Goal: Task Accomplishment & Management: Complete application form

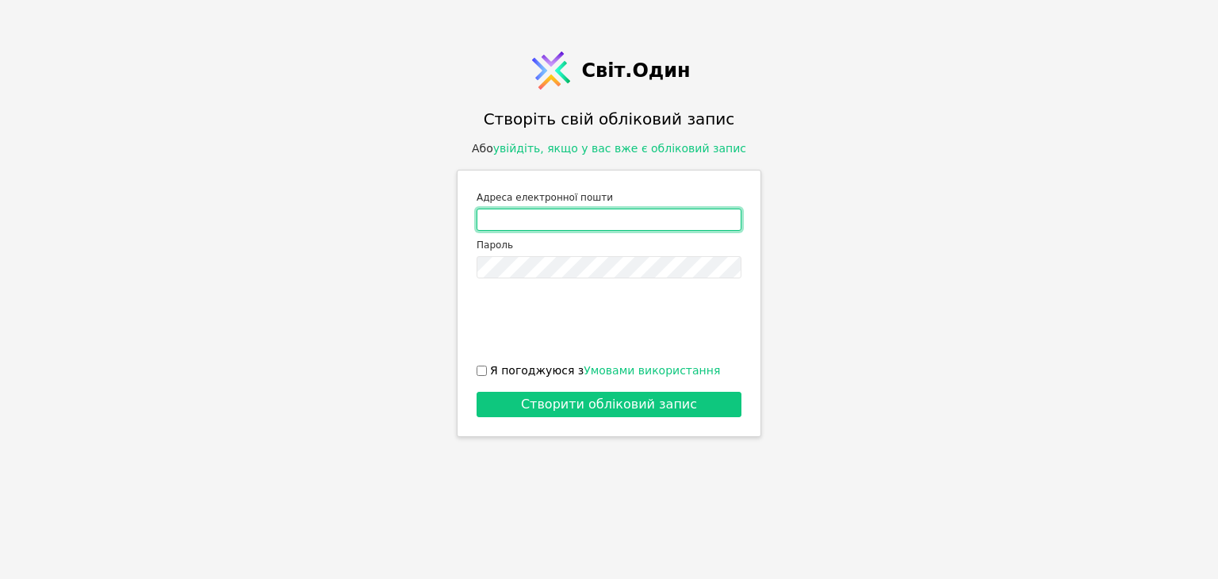
click at [624, 219] on input "Адреса електронної пошти" at bounding box center [609, 220] width 265 height 22
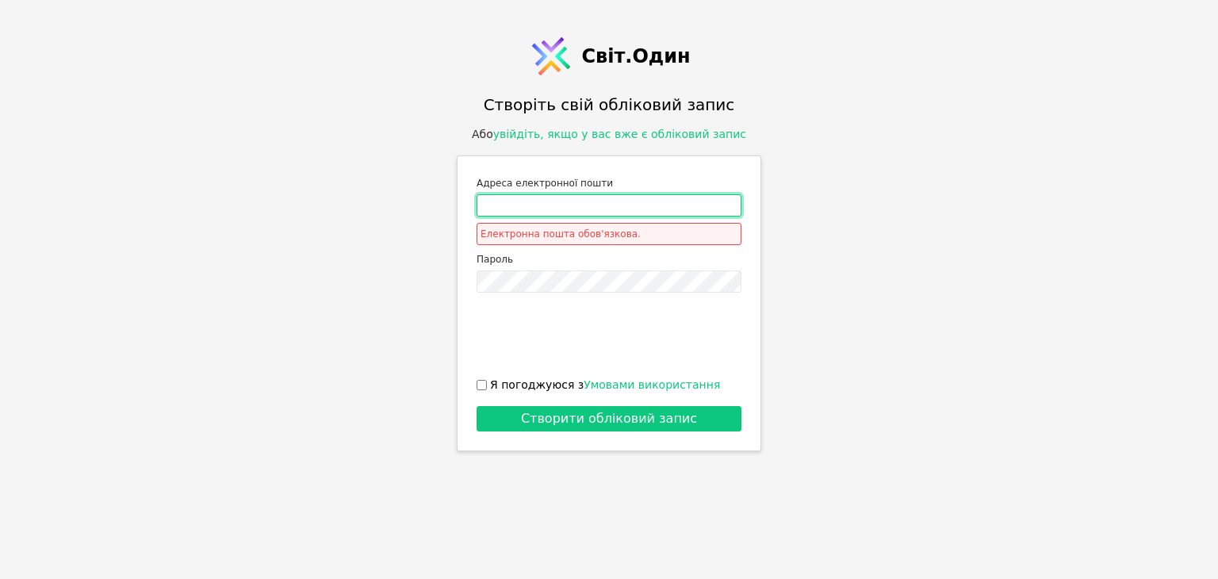
type input "[PERSON_NAME][DOMAIN_NAME][EMAIL_ADDRESS][DOMAIN_NAME]"
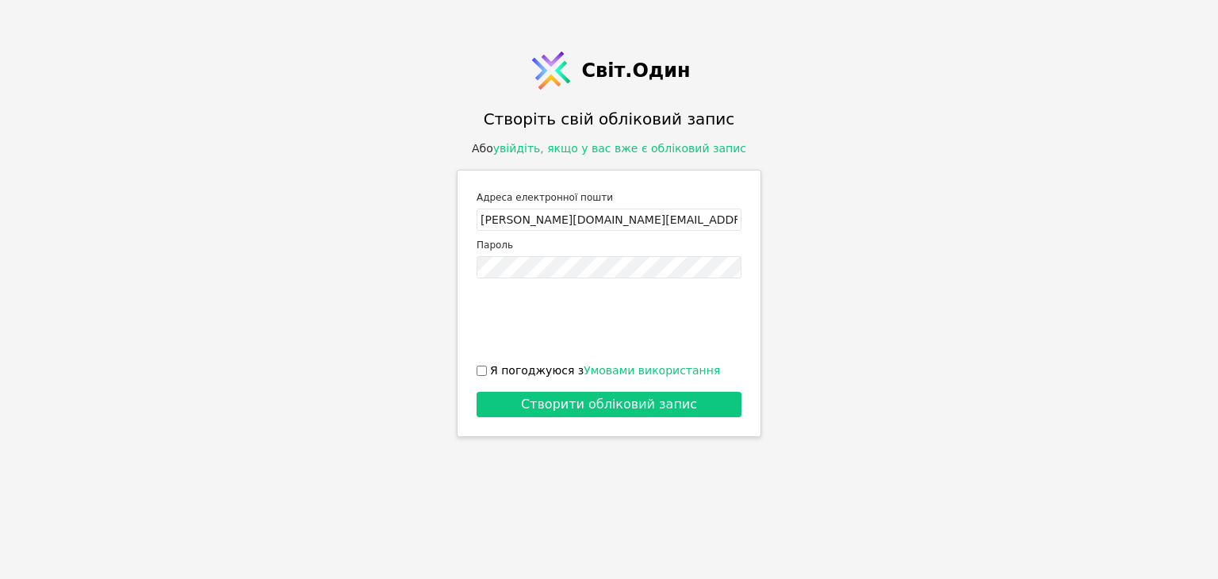
drag, startPoint x: 499, startPoint y: 371, endPoint x: 510, endPoint y: 373, distance: 11.2
click at [500, 371] on font "Я погоджуюся з" at bounding box center [537, 370] width 94 height 13
click at [487, 371] on input "Я погоджуюся з Умовами використання" at bounding box center [482, 371] width 10 height 10
checkbox input "true"
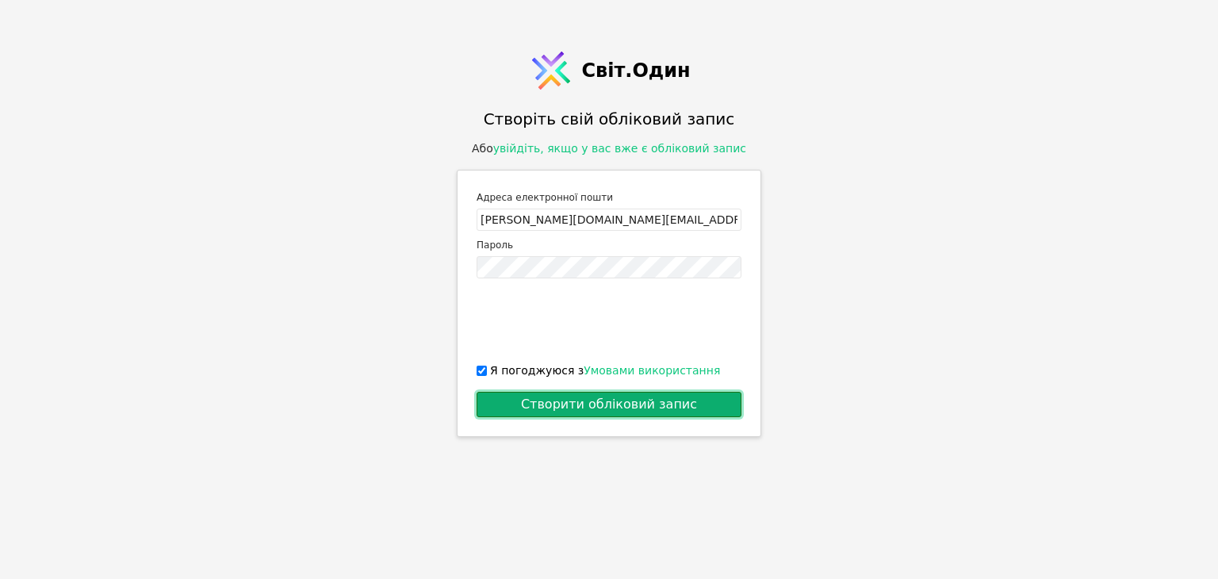
click at [561, 402] on font "Створити обліковий запис" at bounding box center [609, 404] width 176 height 15
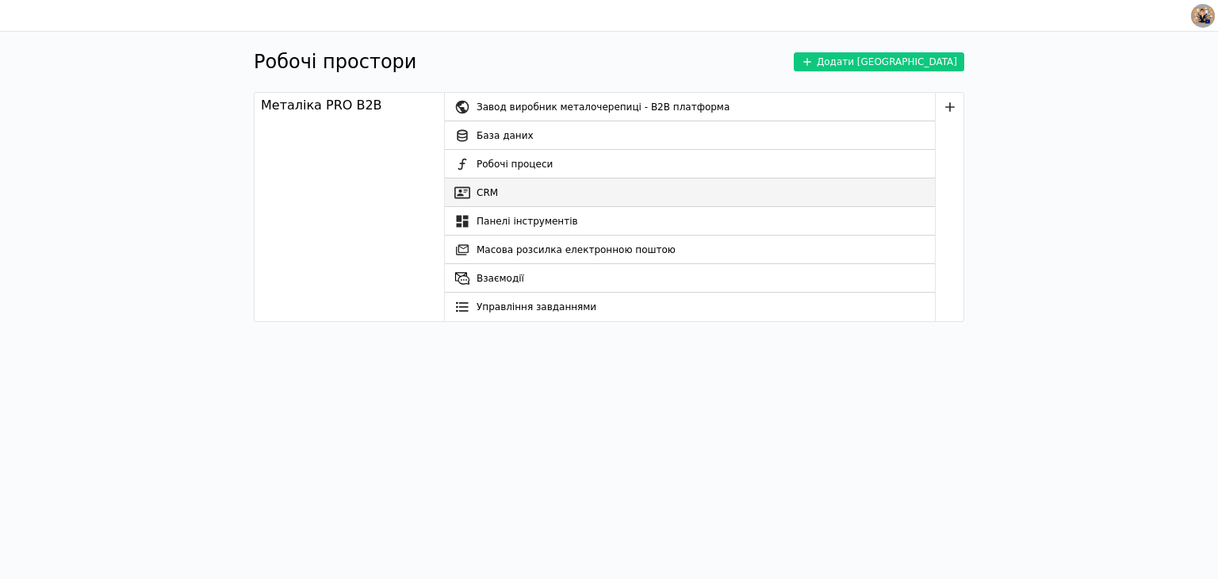
click at [545, 198] on link "CRM" at bounding box center [690, 192] width 490 height 29
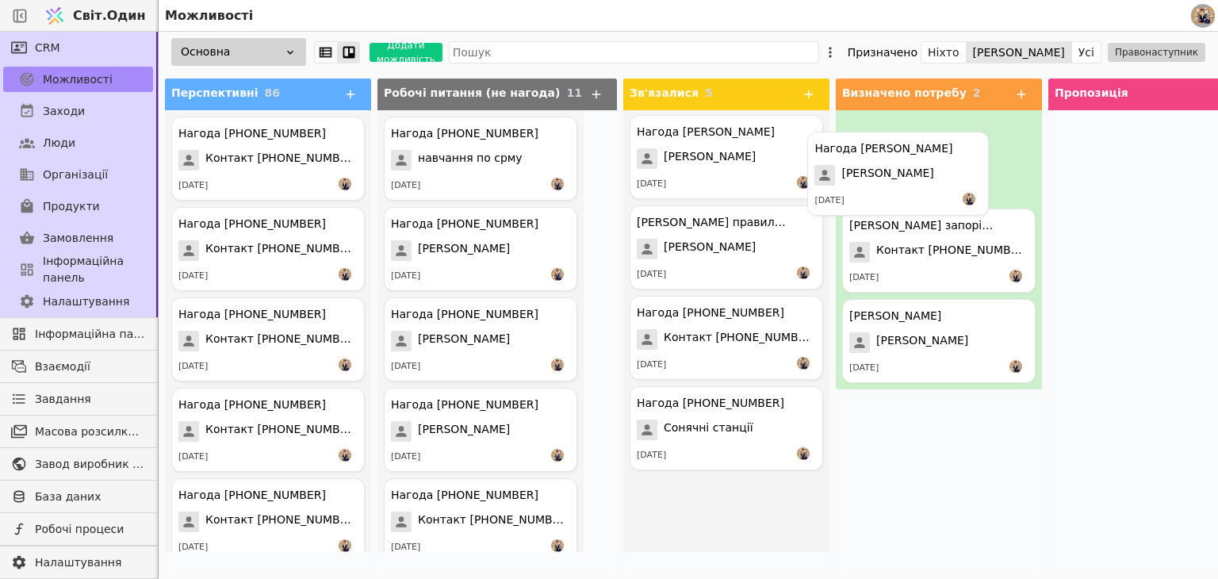
drag, startPoint x: 678, startPoint y: 159, endPoint x: 895, endPoint y: 159, distance: 216.5
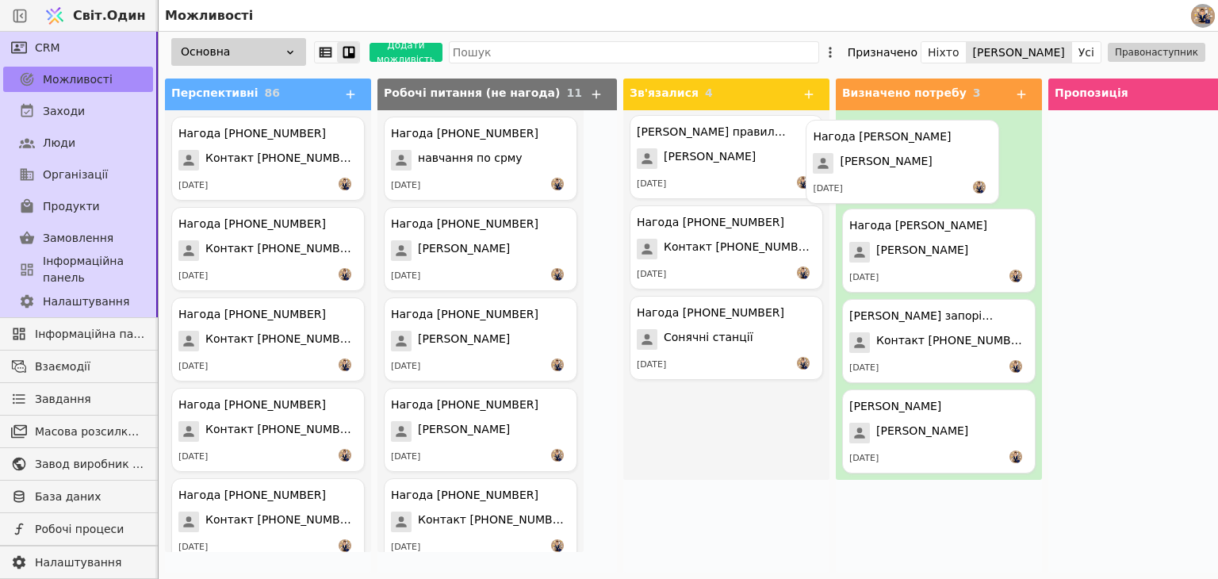
drag, startPoint x: 693, startPoint y: 159, endPoint x: 904, endPoint y: 162, distance: 211.0
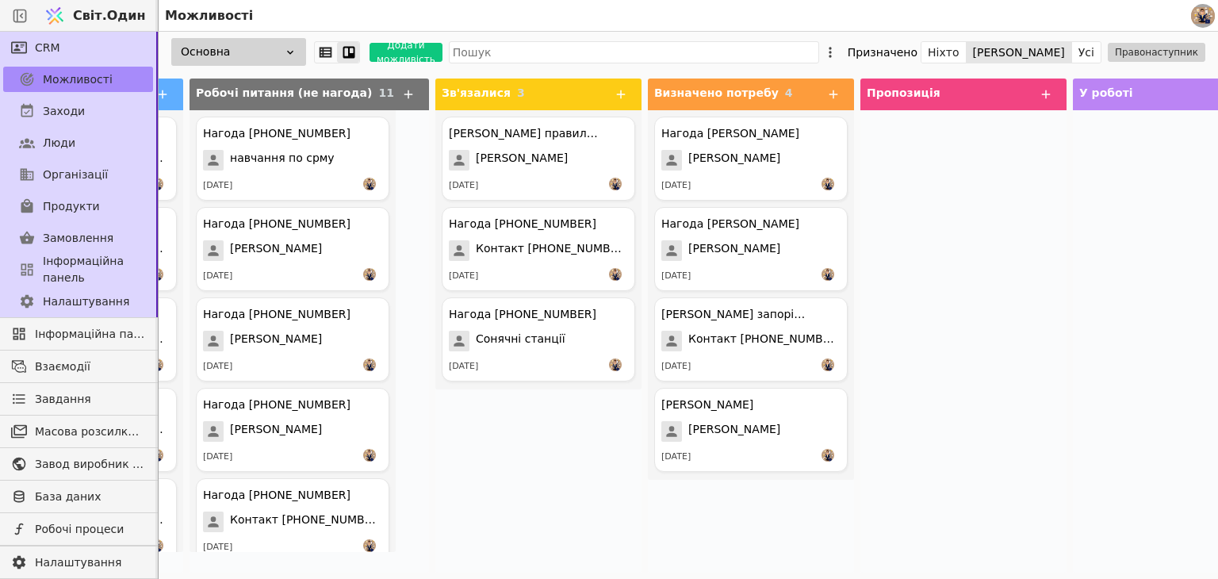
scroll to position [0, 133]
